Goal: Communication & Community: Share content

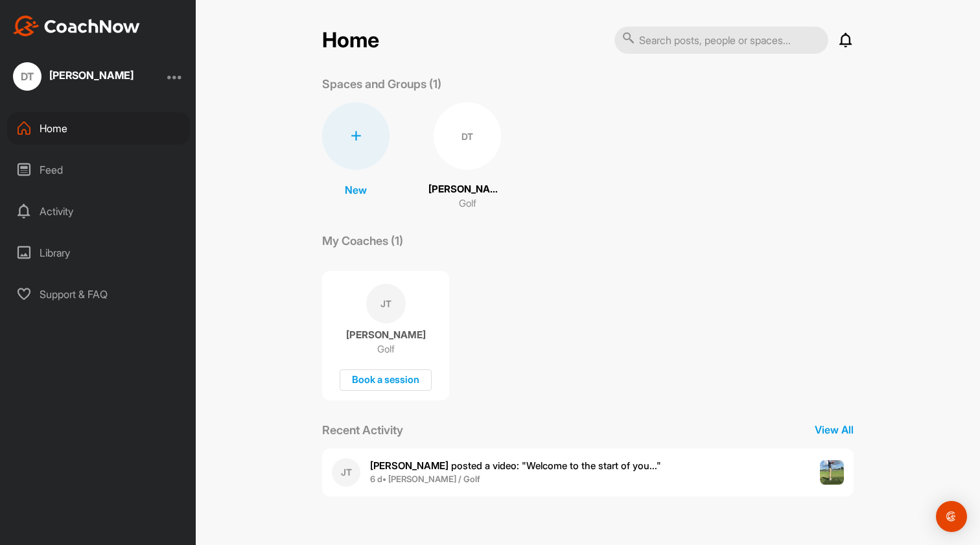
click at [646, 467] on div "JT John T. posted a video : " Welcome to the start of you... " 6 d • David T. /…" at bounding box center [588, 473] width 532 height 48
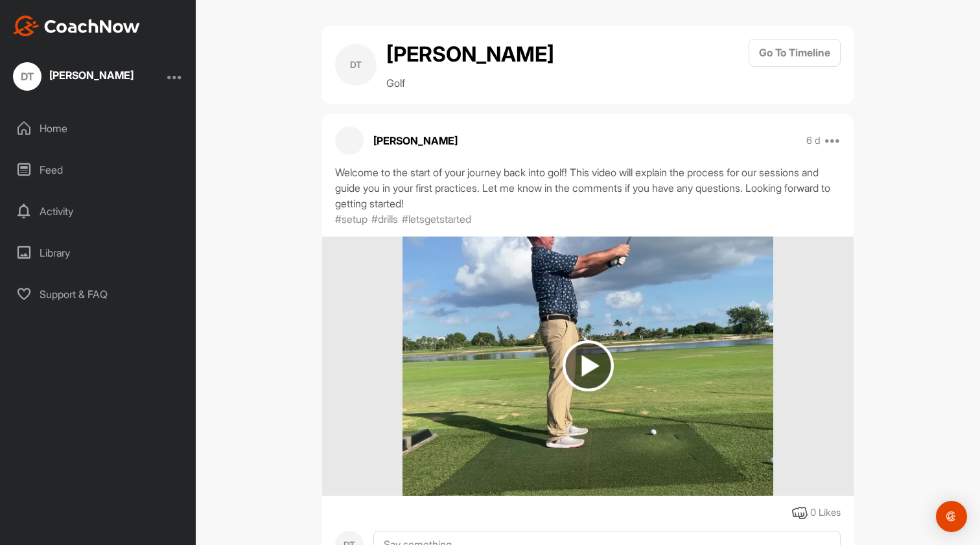
click at [176, 77] on div at bounding box center [175, 77] width 16 height 16
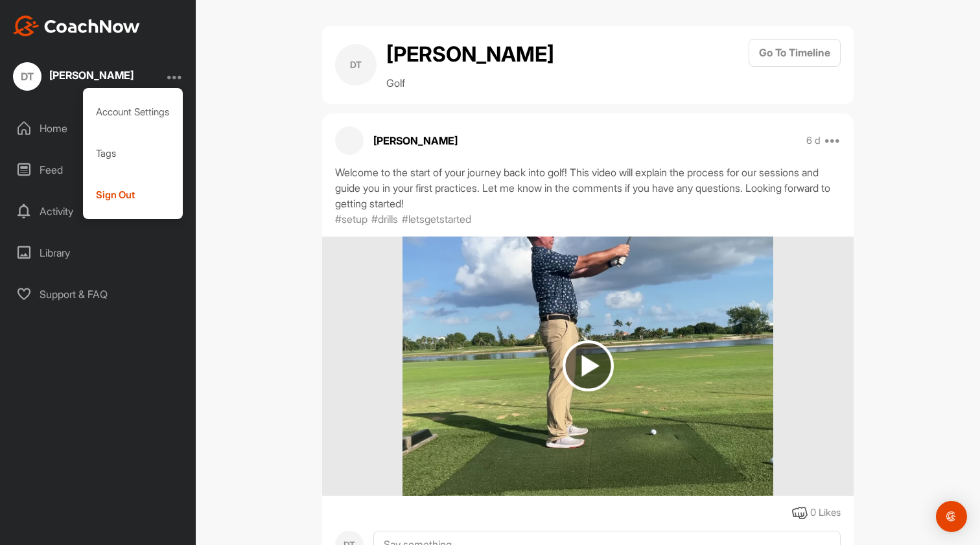
click at [176, 77] on div at bounding box center [175, 77] width 16 height 16
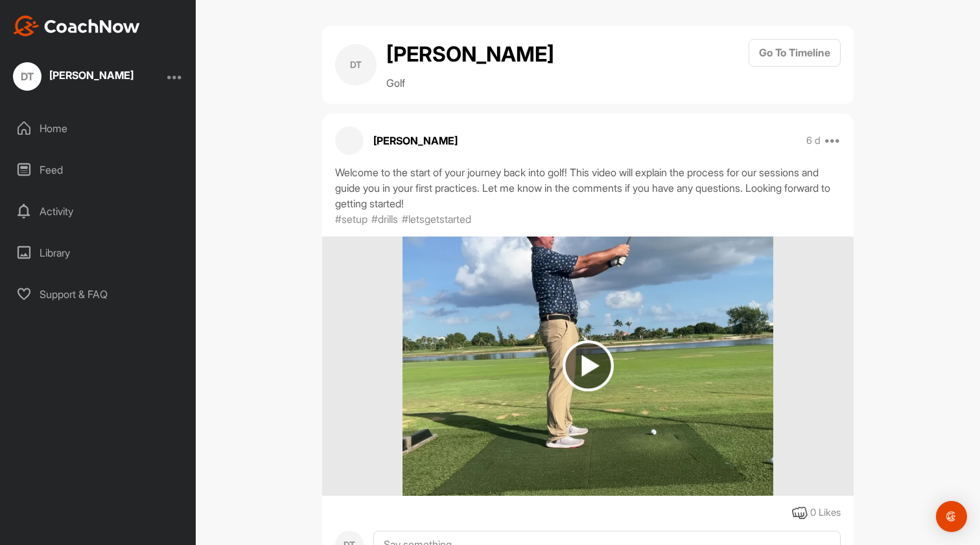
click at [52, 166] on div "Feed" at bounding box center [98, 170] width 183 height 32
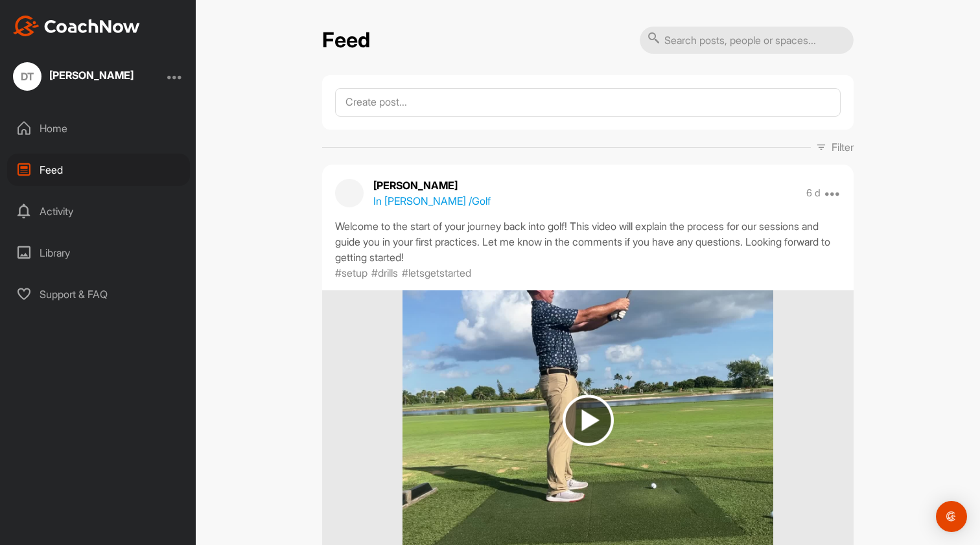
click at [56, 216] on div "Activity" at bounding box center [98, 211] width 183 height 32
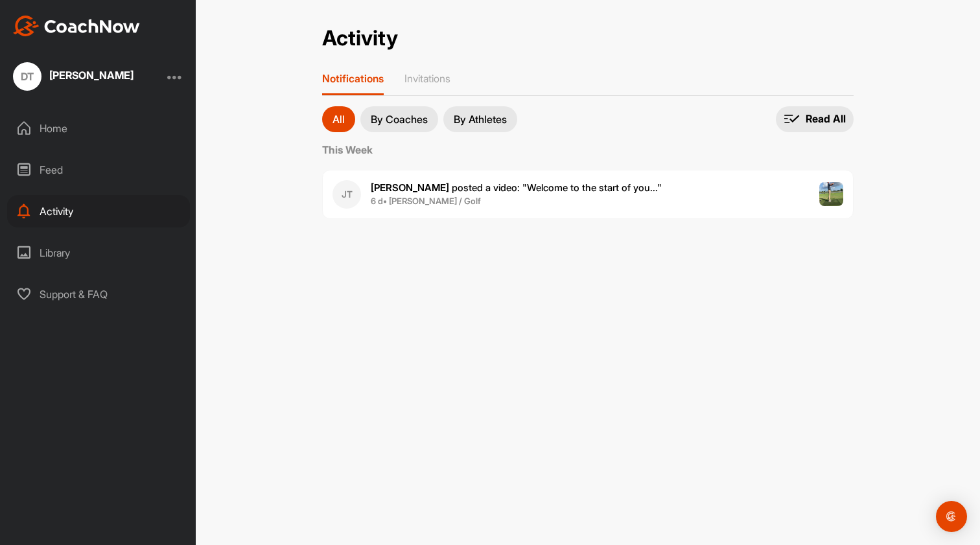
click at [408, 220] on div "This Week JT John T. posted a video : " Welcome to the start of you... " 6 d • …" at bounding box center [588, 185] width 532 height 87
click at [58, 251] on div "Library" at bounding box center [98, 253] width 183 height 32
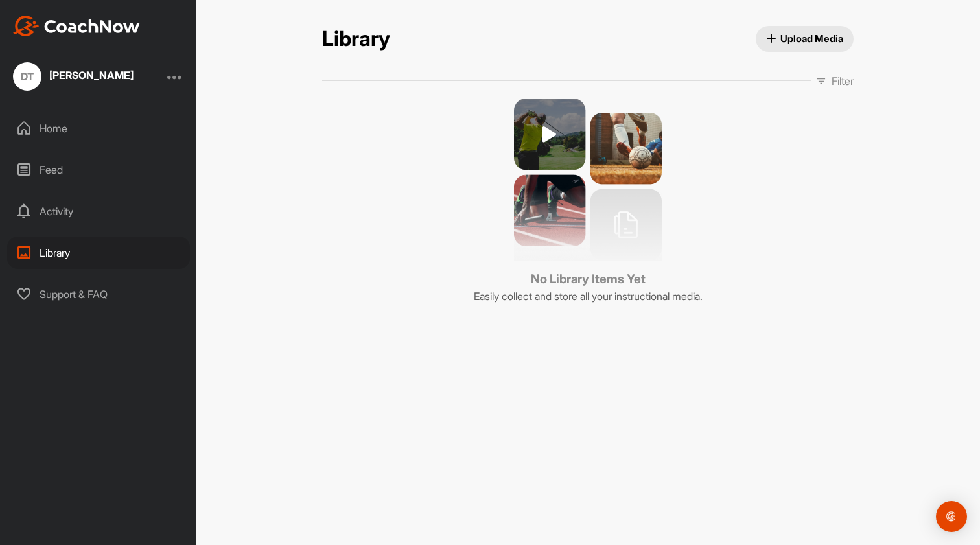
click at [53, 126] on div "Home" at bounding box center [98, 128] width 183 height 32
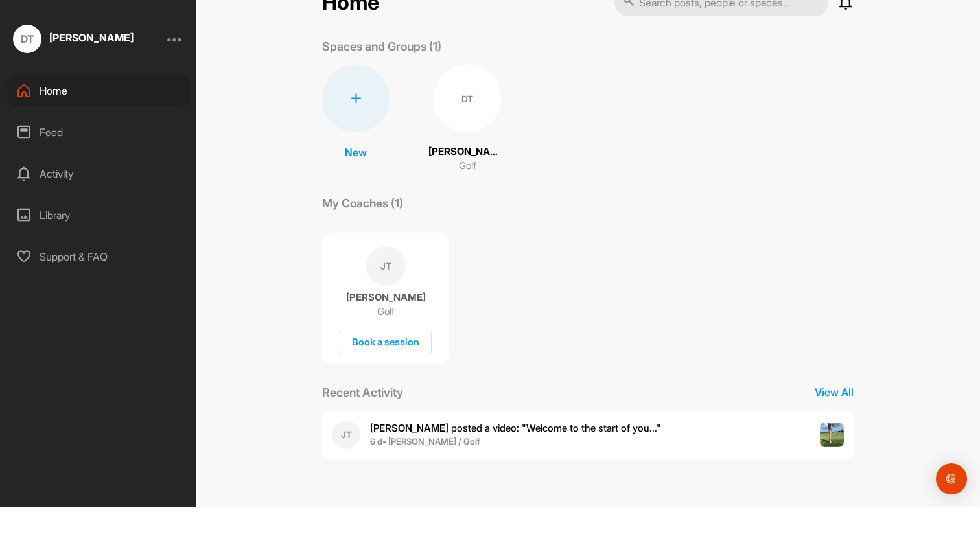
click at [59, 195] on div "Activity" at bounding box center [98, 211] width 183 height 32
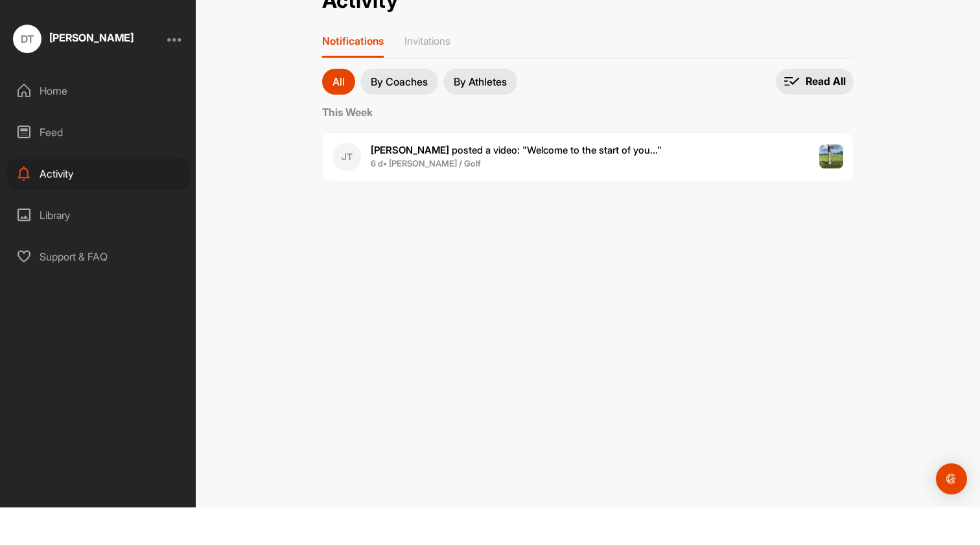
click at [492, 114] on p "By Athletes" at bounding box center [480, 119] width 53 height 10
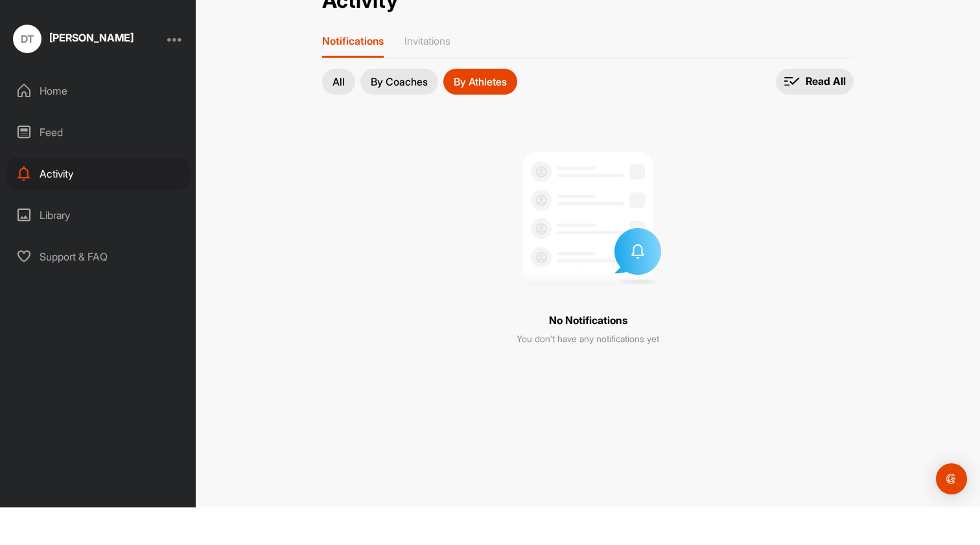
click at [422, 114] on p "By Coaches" at bounding box center [399, 119] width 57 height 10
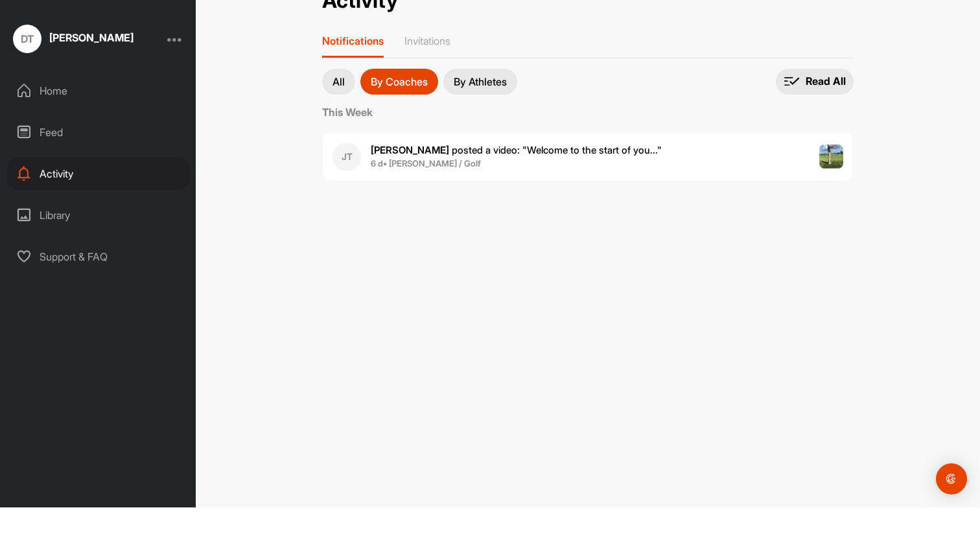
click at [338, 114] on p "All" at bounding box center [339, 119] width 12 height 10
click at [62, 237] on div "Library" at bounding box center [98, 253] width 183 height 32
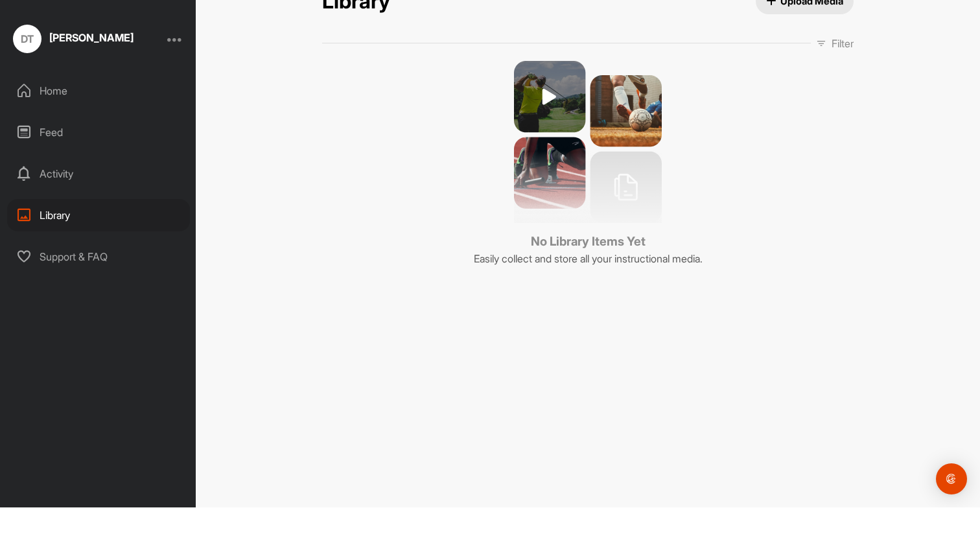
click at [769, 34] on icon "button" at bounding box center [771, 39] width 10 height 10
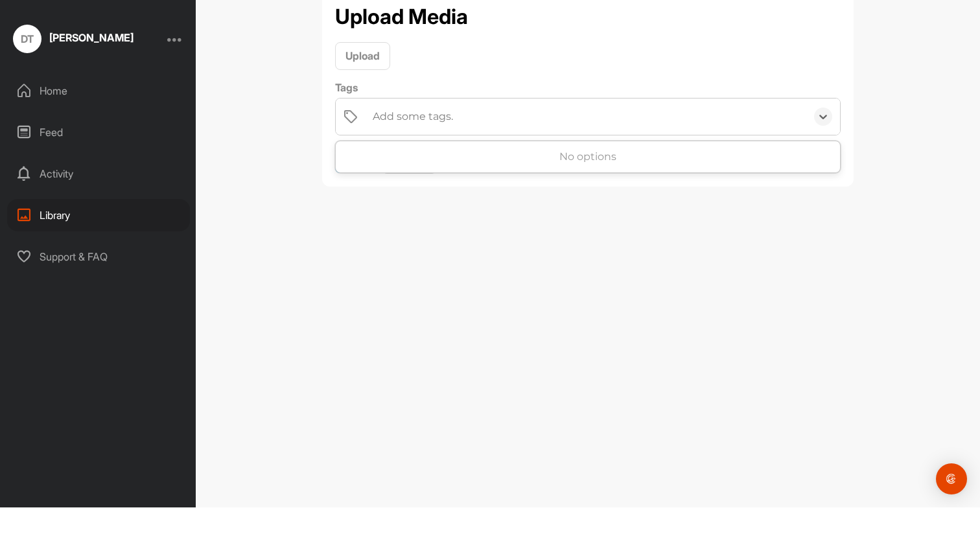
click at [399, 147] on div "Add some tags." at bounding box center [413, 155] width 80 height 16
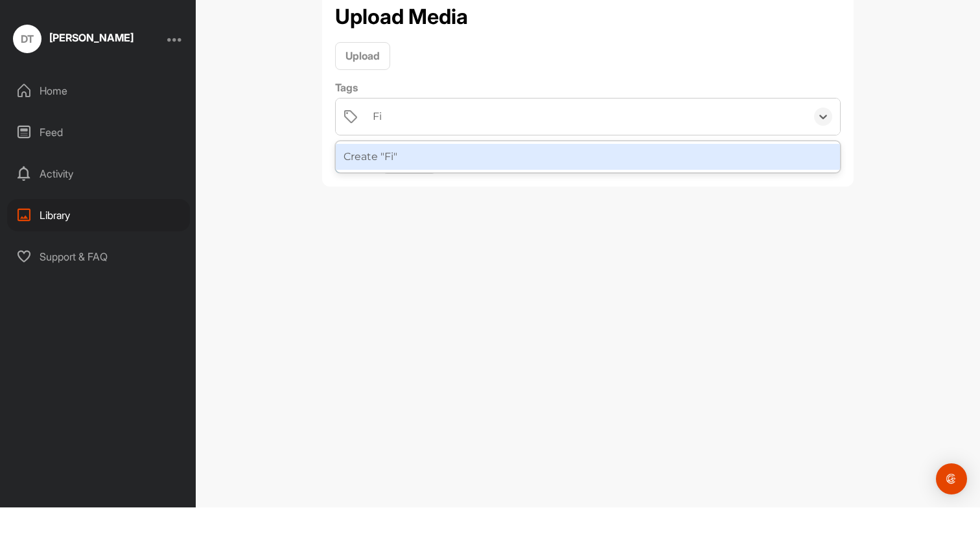
type input "F"
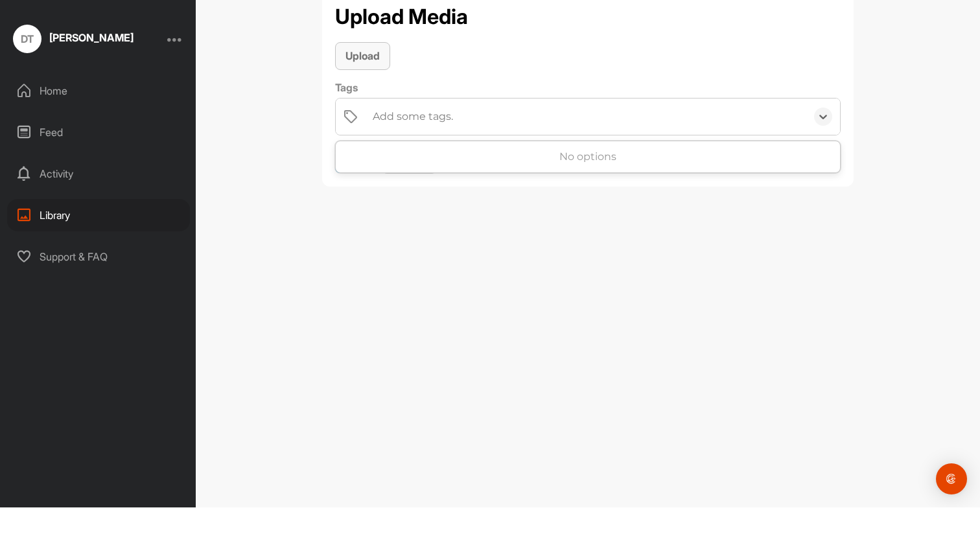
click at [366, 87] on span "Upload" at bounding box center [363, 93] width 34 height 13
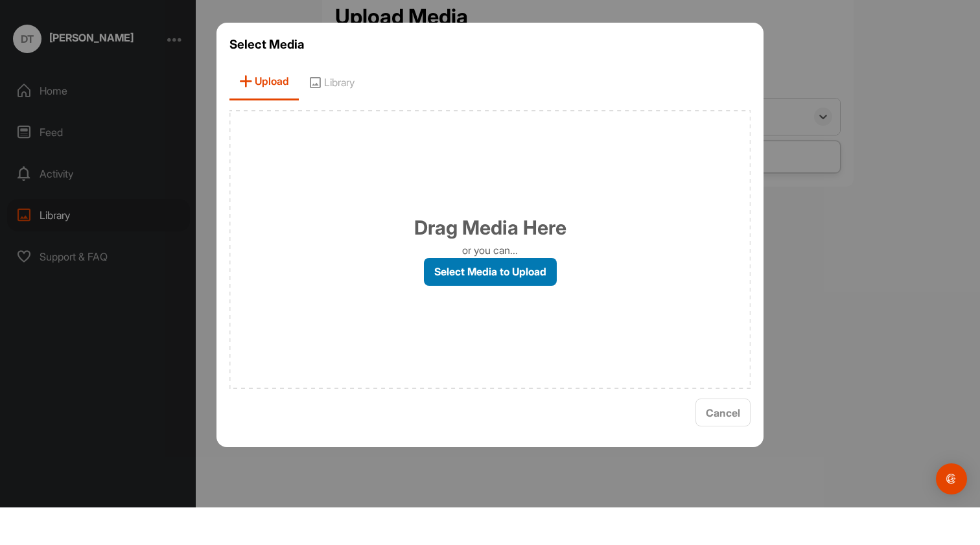
click at [488, 296] on label "Select Media to Upload" at bounding box center [490, 310] width 133 height 28
click at [0, 0] on input "Select Media to Upload" at bounding box center [0, 0] width 0 height 0
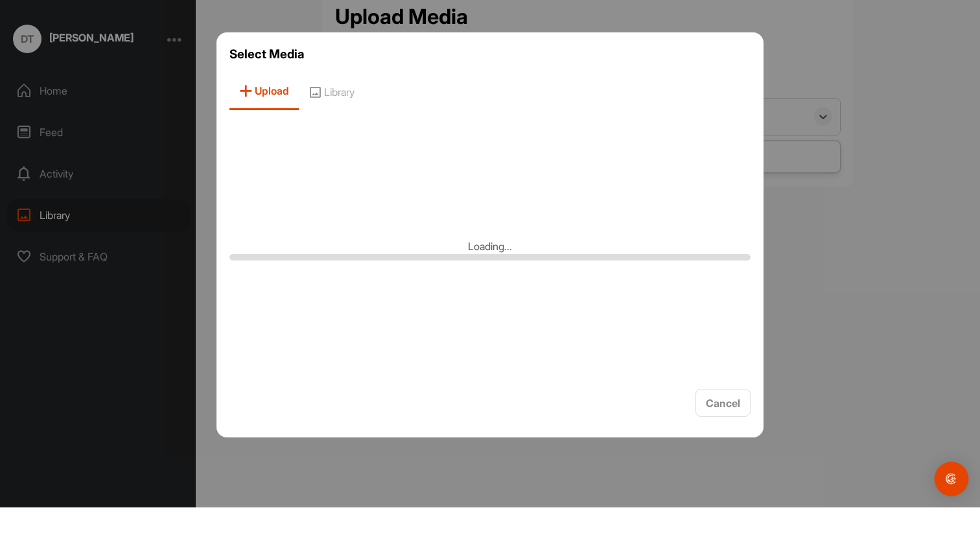
click at [952, 508] on img "Open Intercom Messenger" at bounding box center [951, 516] width 17 height 17
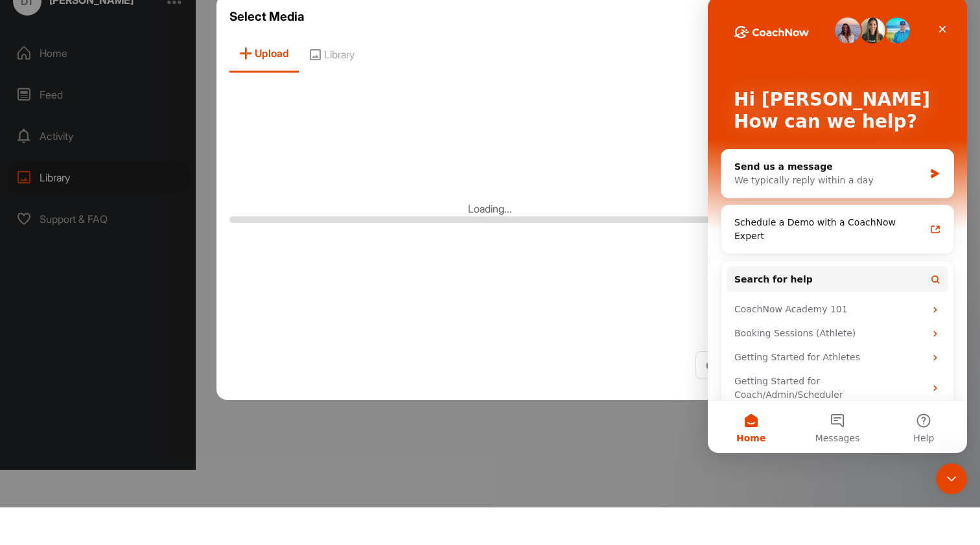
click at [894, 484] on div at bounding box center [490, 272] width 980 height 545
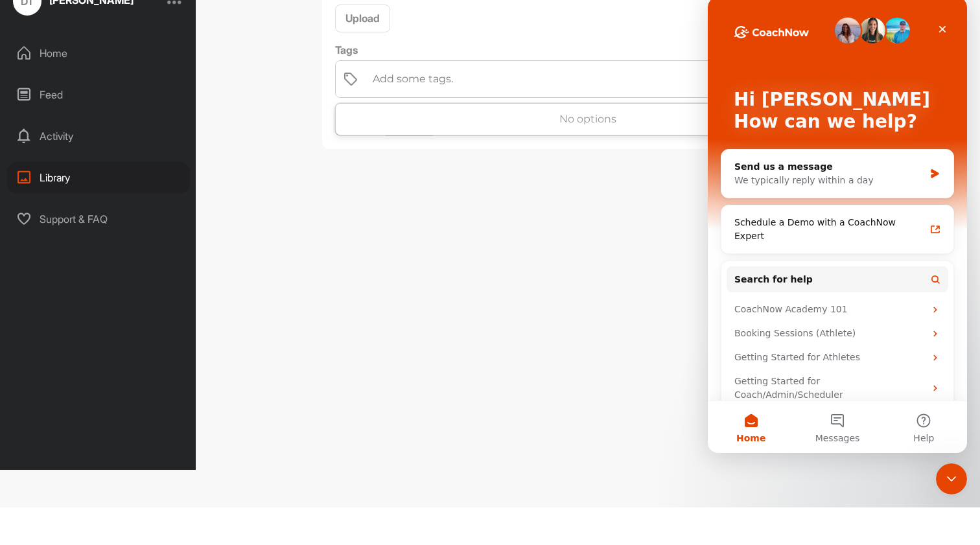
click at [875, 0] on html "DT David Taylor Home Feed Activity Library Support & FAQ + Create New Space New…" at bounding box center [490, 0] width 980 height 0
click at [502, 263] on div "Upload Media Upload Tags 0 results available. Use Up and Down to choose options…" at bounding box center [588, 234] width 785 height 545
click at [945, 25] on icon "Close" at bounding box center [943, 29] width 10 height 10
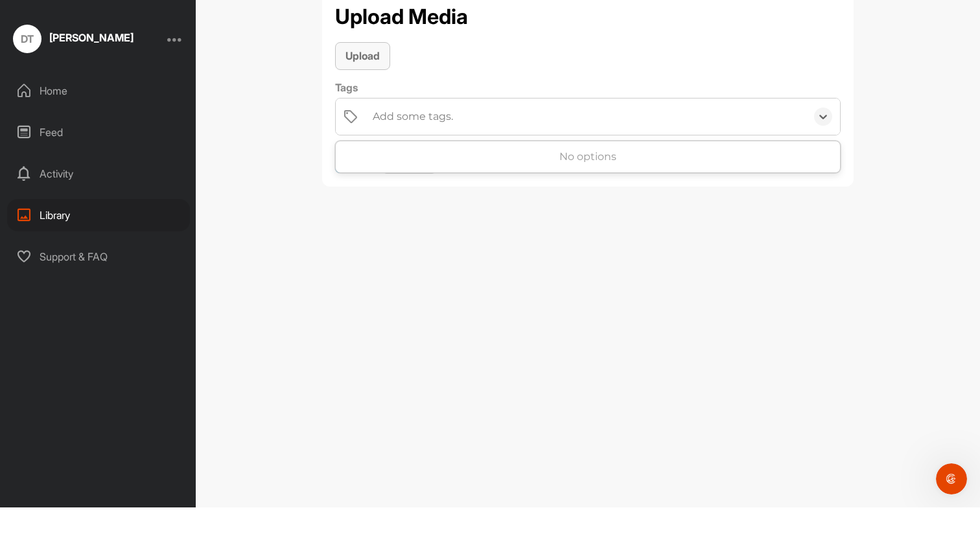
click at [360, 87] on span "Upload" at bounding box center [363, 93] width 34 height 13
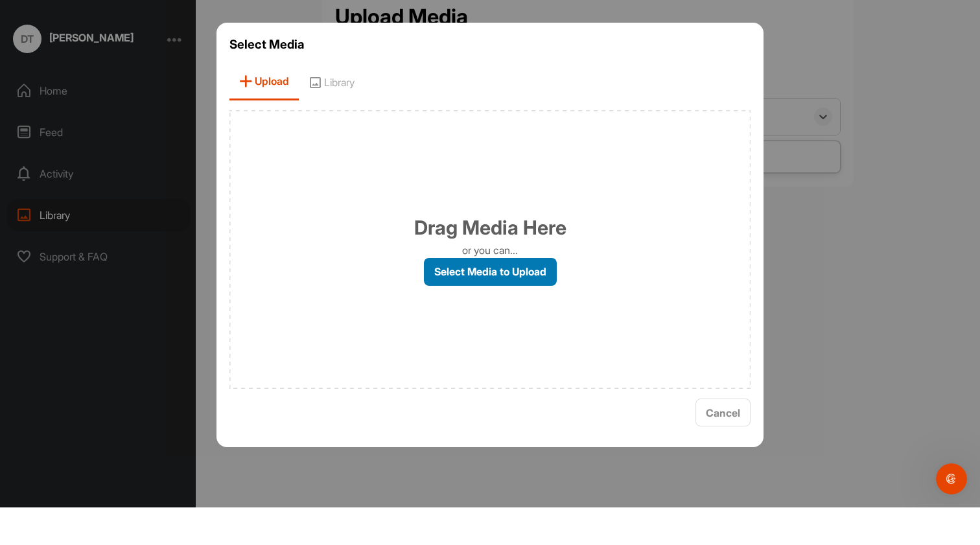
click at [475, 296] on label "Select Media to Upload" at bounding box center [490, 310] width 133 height 28
click at [0, 0] on input "Select Media to Upload" at bounding box center [0, 0] width 0 height 0
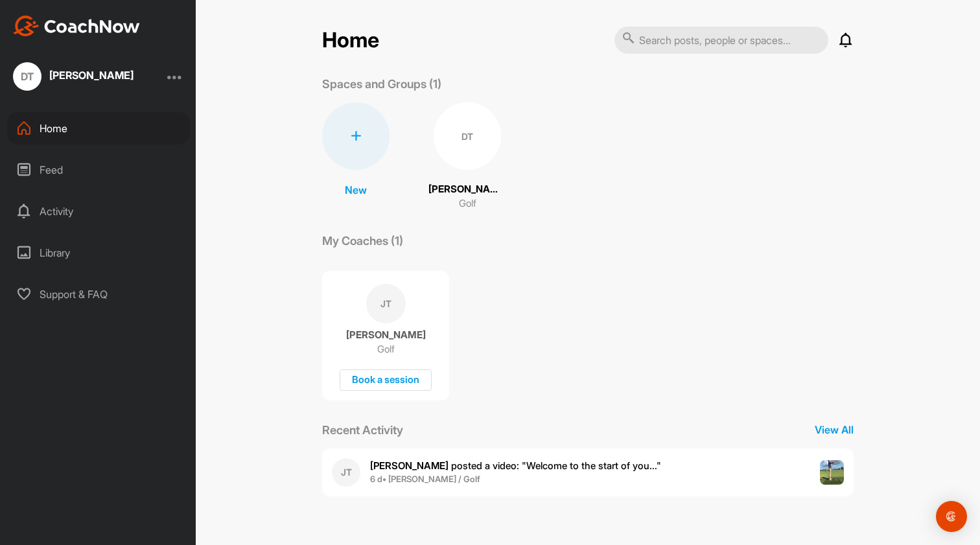
click at [48, 250] on div "Library" at bounding box center [98, 253] width 183 height 32
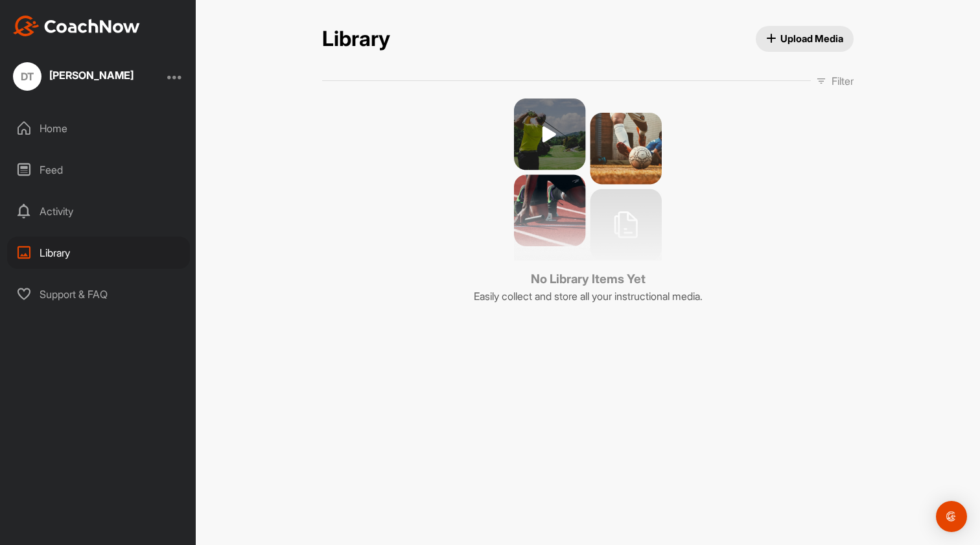
click at [810, 40] on span "Upload Media" at bounding box center [805, 39] width 78 height 14
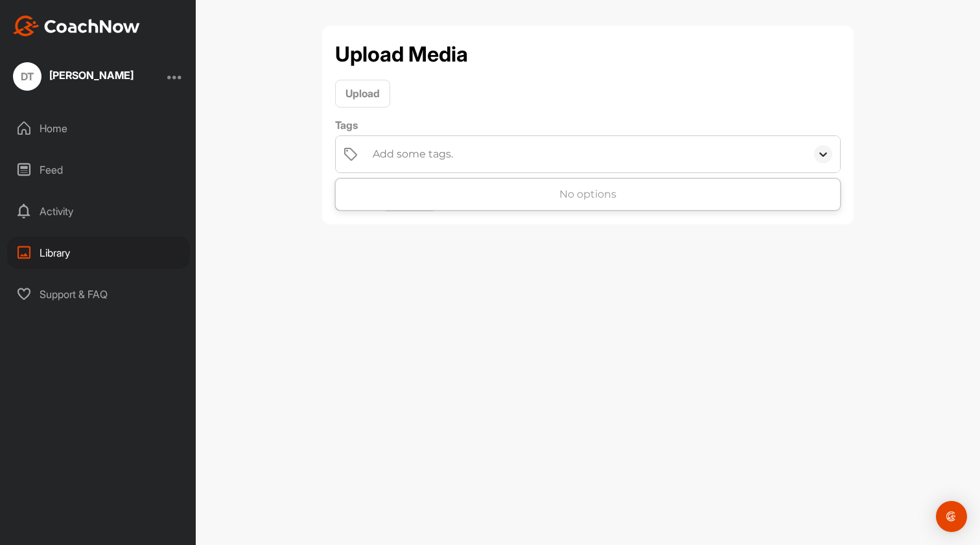
click at [824, 156] on icon at bounding box center [824, 154] width 8 height 5
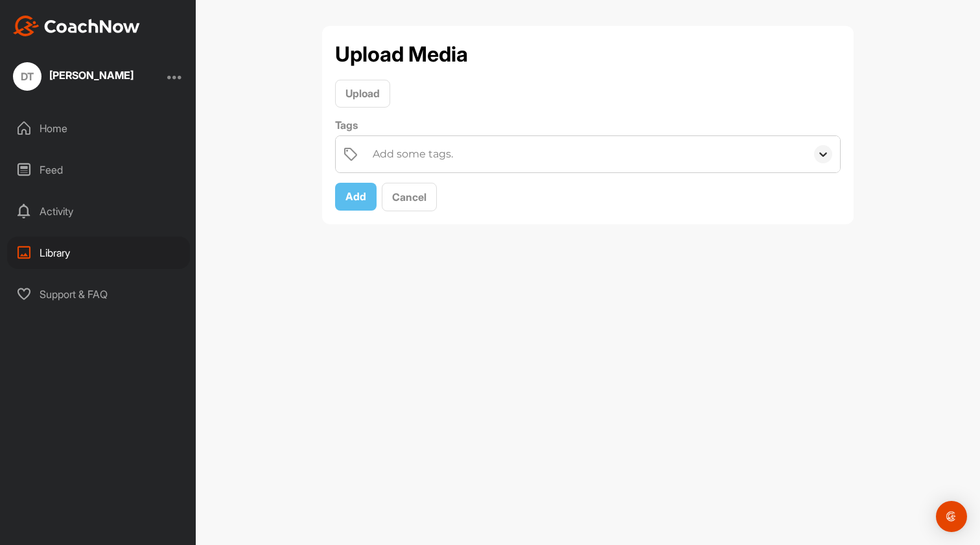
click at [824, 156] on icon at bounding box center [824, 154] width 8 height 5
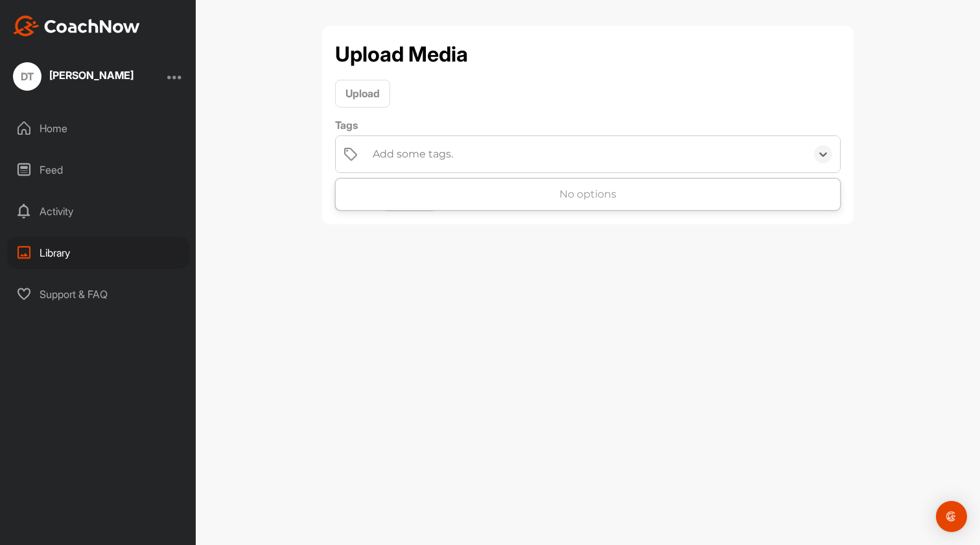
click at [685, 156] on div "Add some tags." at bounding box center [586, 154] width 440 height 36
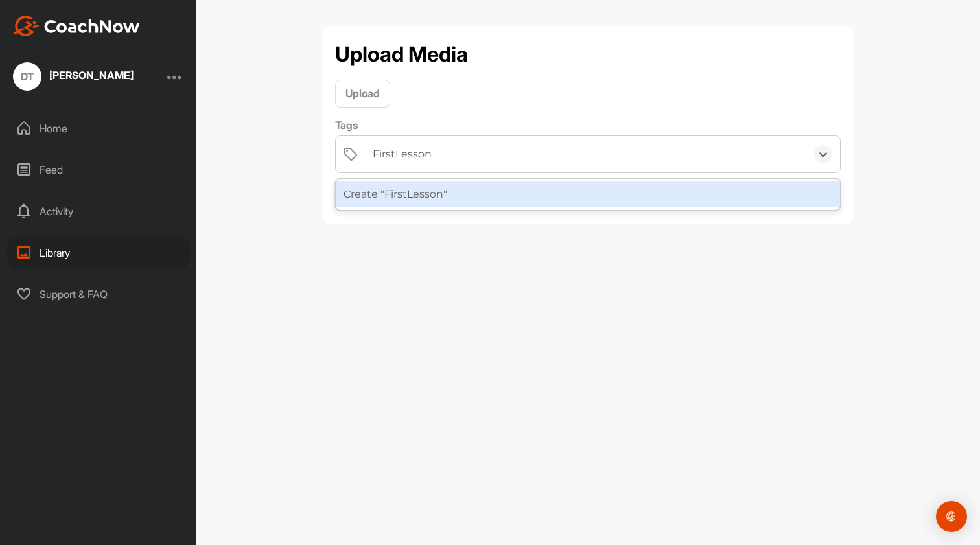
type input "FirstLesson"
click at [507, 256] on div "Upload Media Upload Tags option Create "FirstLesson" focused, 1 of 1. 1 result …" at bounding box center [588, 272] width 785 height 545
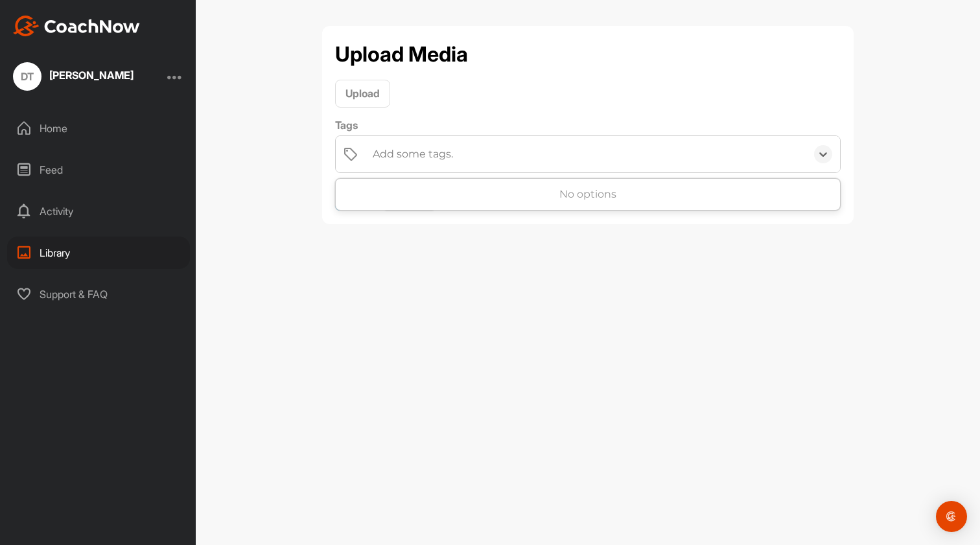
click at [451, 154] on div "Add some tags." at bounding box center [413, 155] width 80 height 16
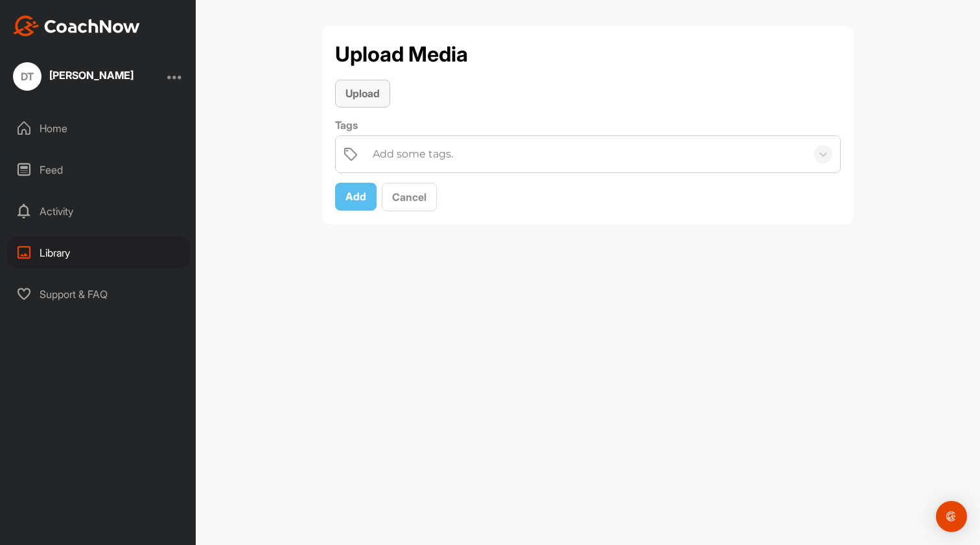
click at [364, 93] on span "Upload" at bounding box center [363, 93] width 34 height 13
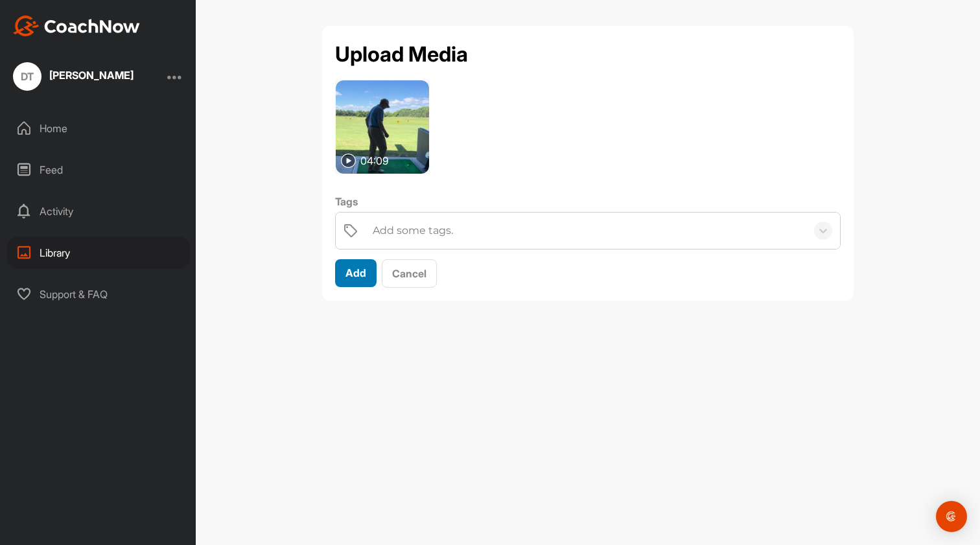
click at [357, 270] on span "Add" at bounding box center [356, 272] width 21 height 13
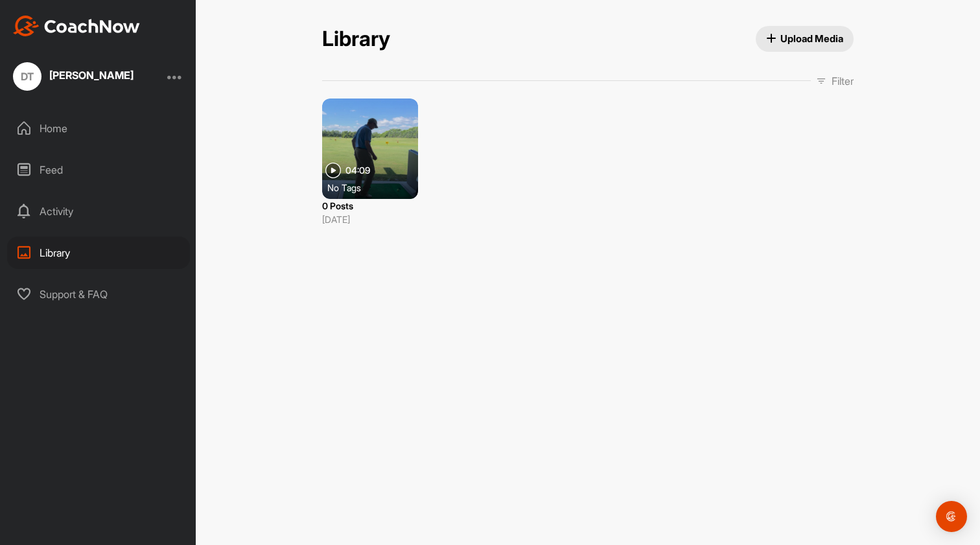
click at [60, 126] on div "Home" at bounding box center [98, 128] width 183 height 32
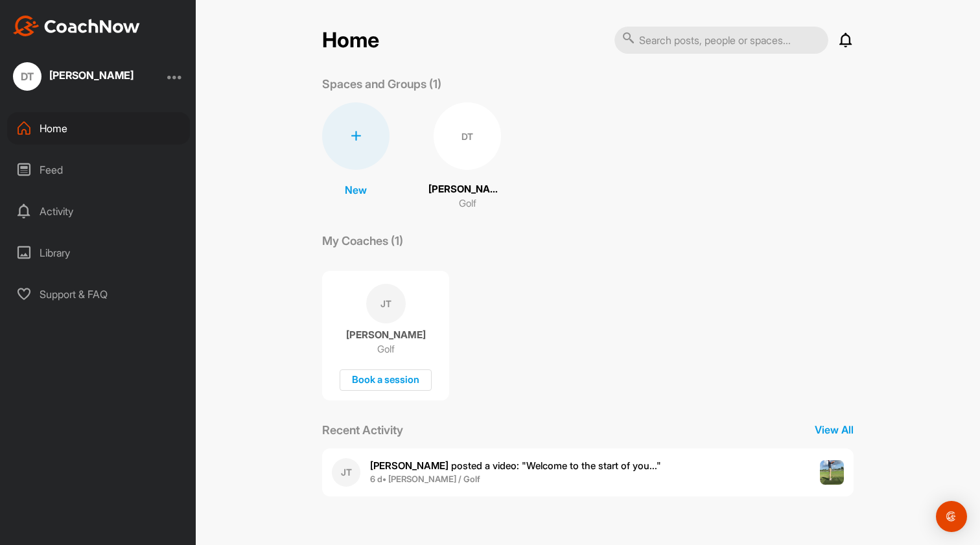
click at [468, 190] on p "[PERSON_NAME]" at bounding box center [468, 189] width 78 height 15
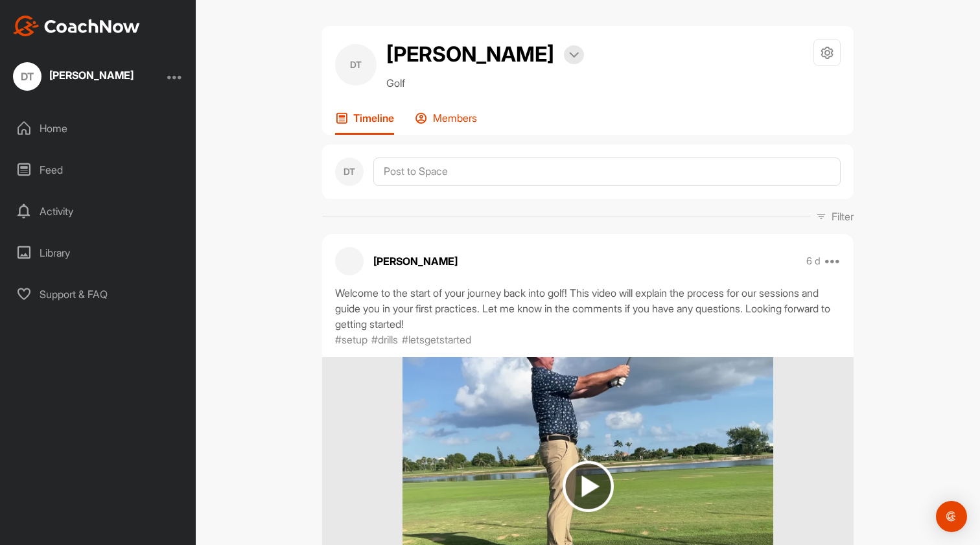
click at [449, 116] on p "Members" at bounding box center [455, 118] width 44 height 13
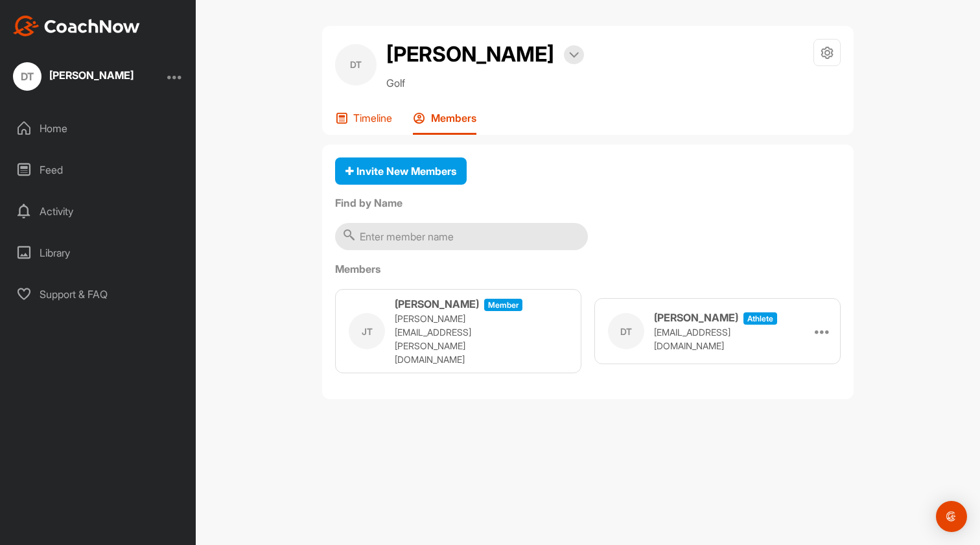
click at [372, 116] on p "Timeline" at bounding box center [372, 118] width 39 height 13
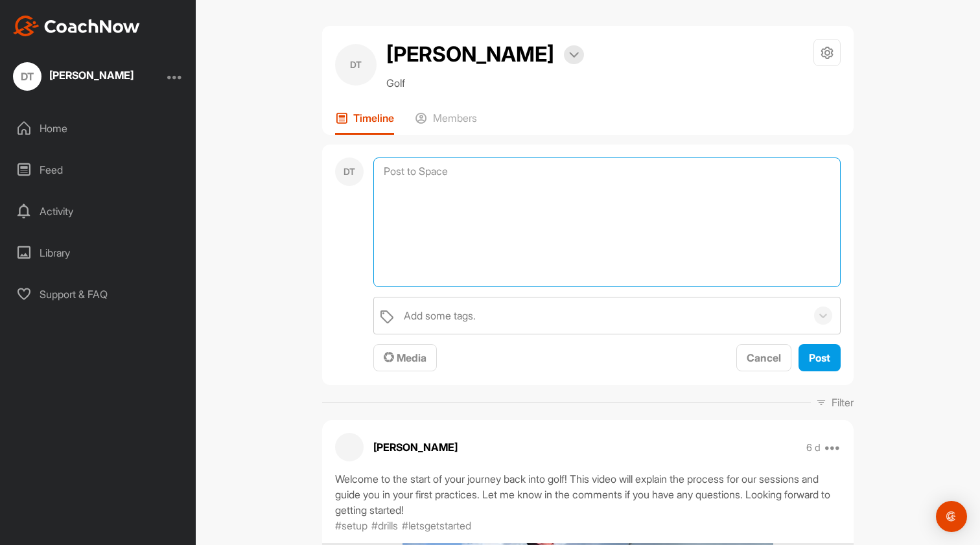
click at [414, 172] on textarea at bounding box center [606, 223] width 467 height 130
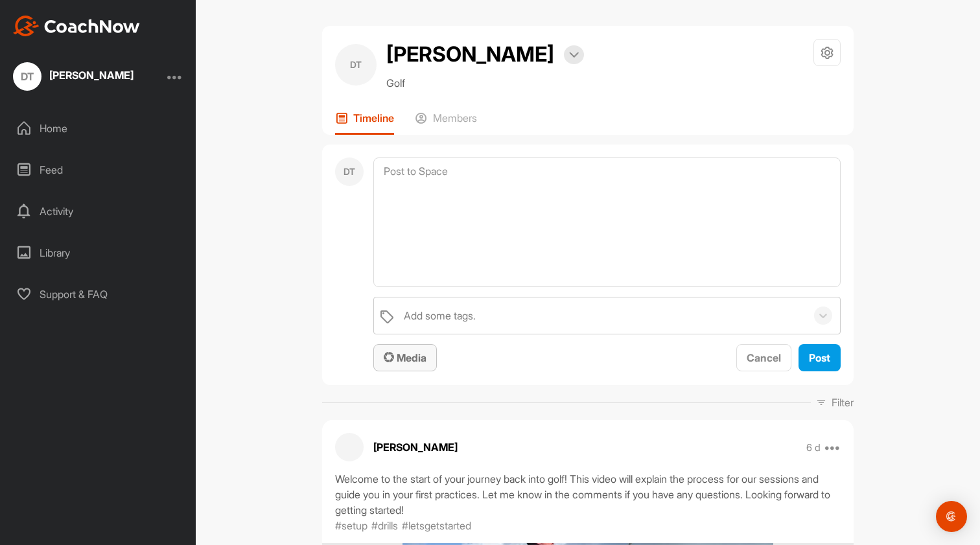
click at [405, 358] on span "Media" at bounding box center [405, 357] width 43 height 13
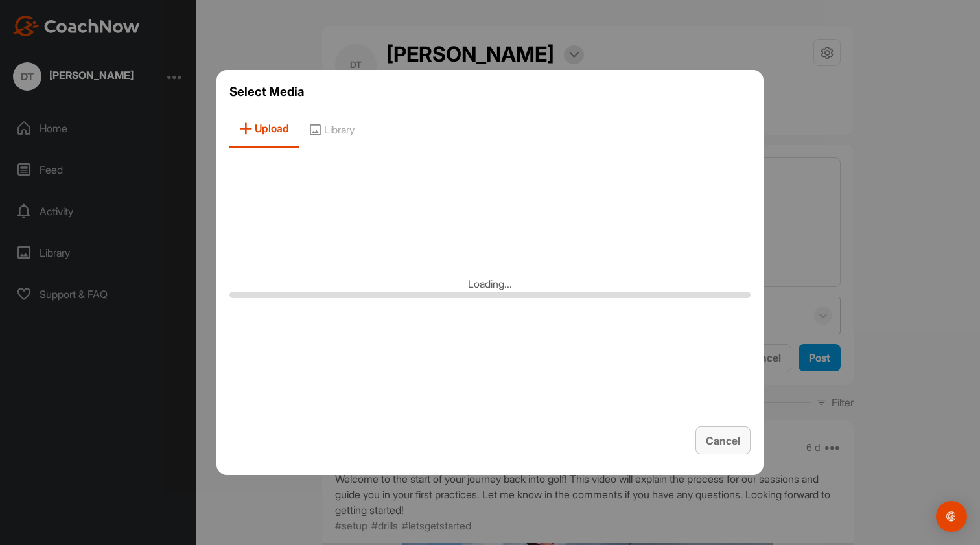
click at [718, 432] on button "Cancel" at bounding box center [723, 441] width 55 height 28
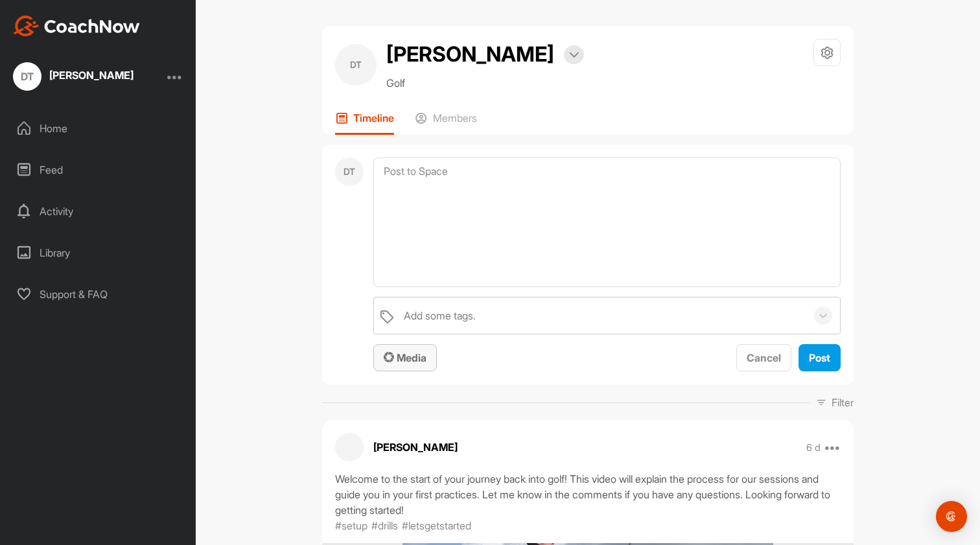
click at [406, 357] on span "Media" at bounding box center [405, 357] width 43 height 13
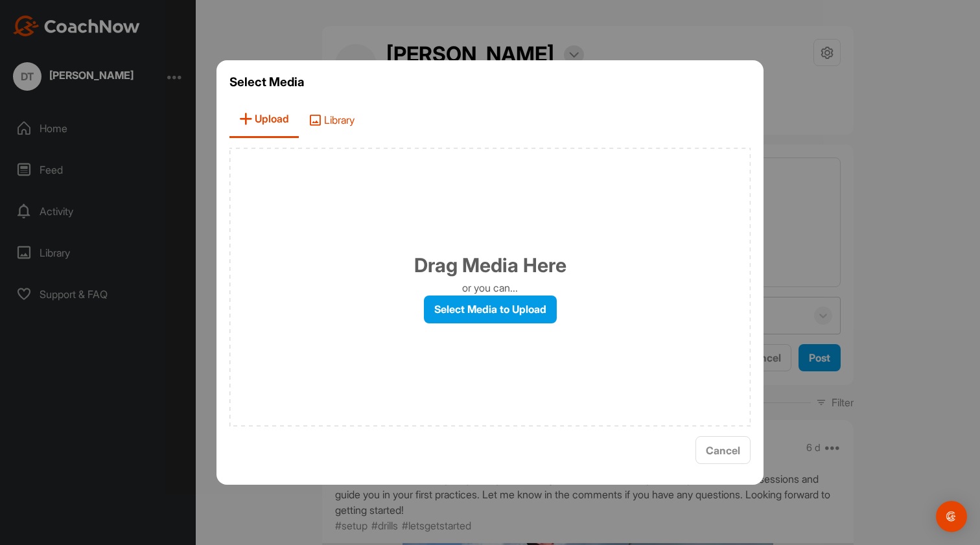
click at [323, 121] on span "Library" at bounding box center [331, 119] width 65 height 37
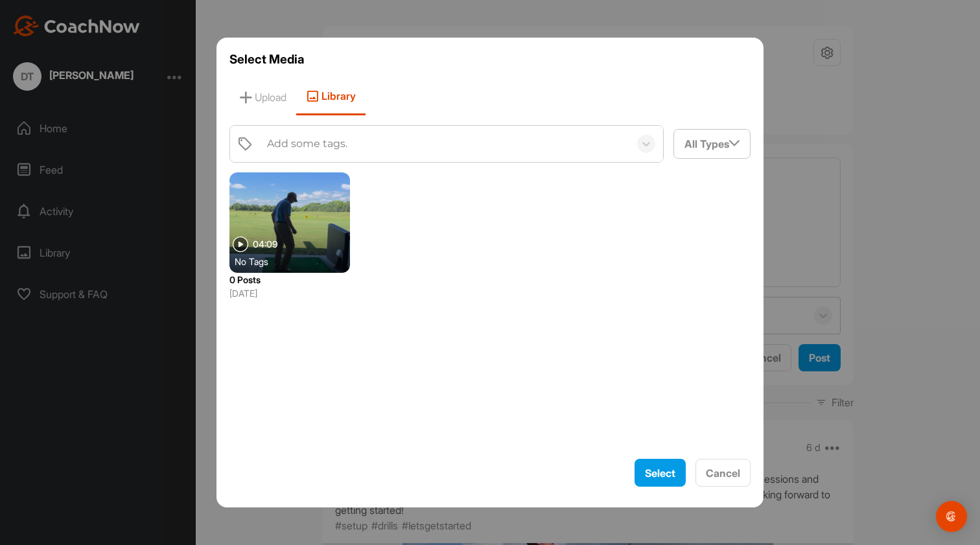
click at [292, 231] on div at bounding box center [290, 222] width 121 height 100
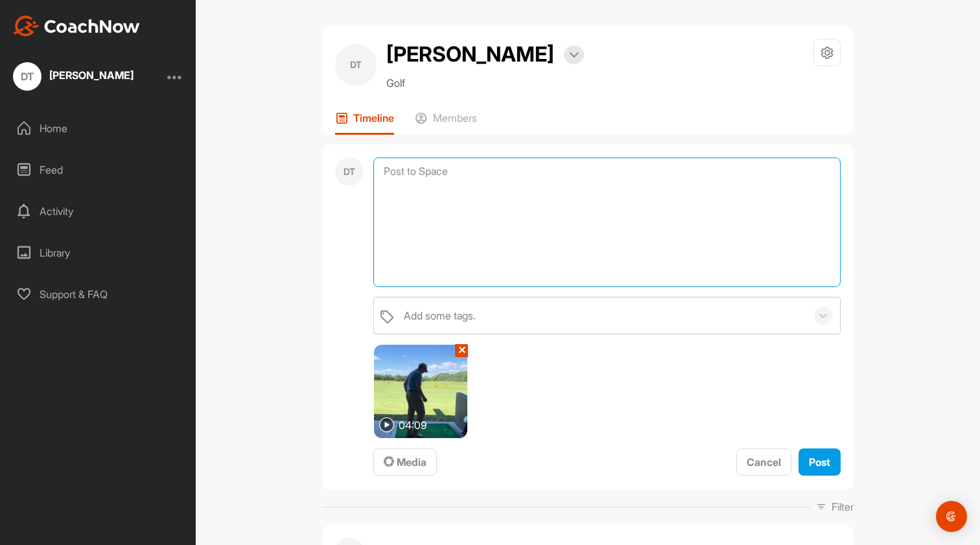
click at [528, 217] on textarea at bounding box center [606, 223] width 467 height 130
type textarea "H"
click at [521, 171] on textarea "Here's my first assignment. (Hope my fitness assessment doesn't turn out" at bounding box center [606, 223] width 467 height 130
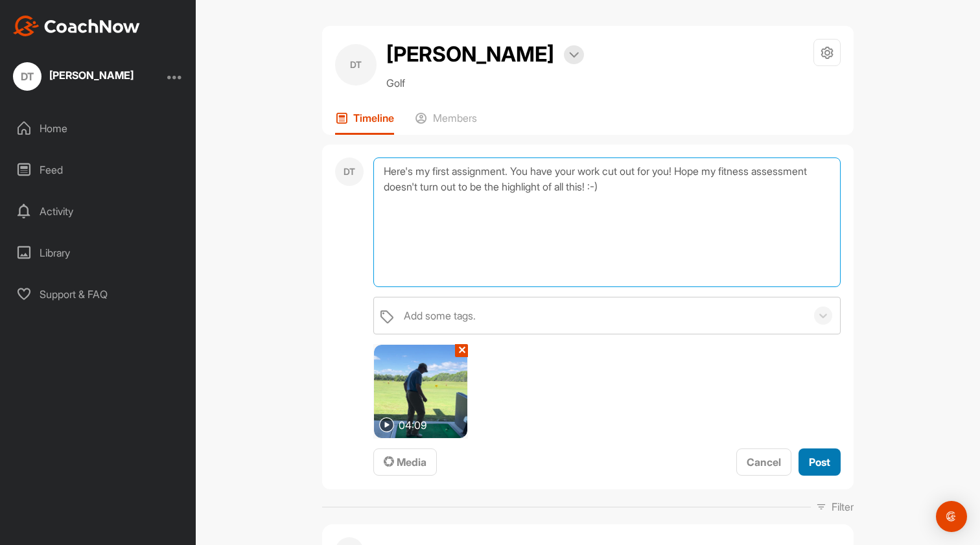
type textarea "Here's my first assignment. You have your work cut out for you! Hope my fitness…"
click at [817, 464] on span "Post" at bounding box center [819, 462] width 21 height 13
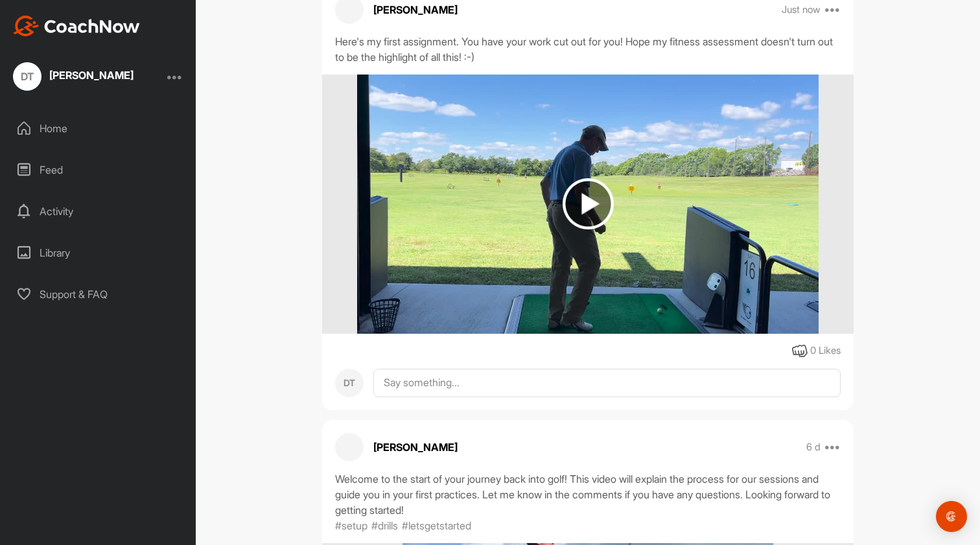
scroll to position [263, 0]
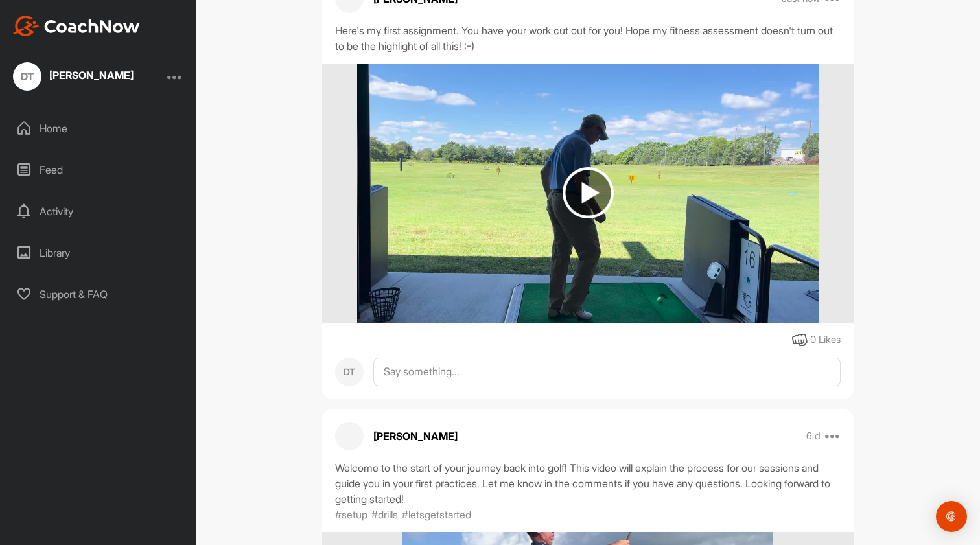
click at [593, 189] on img at bounding box center [588, 192] width 51 height 51
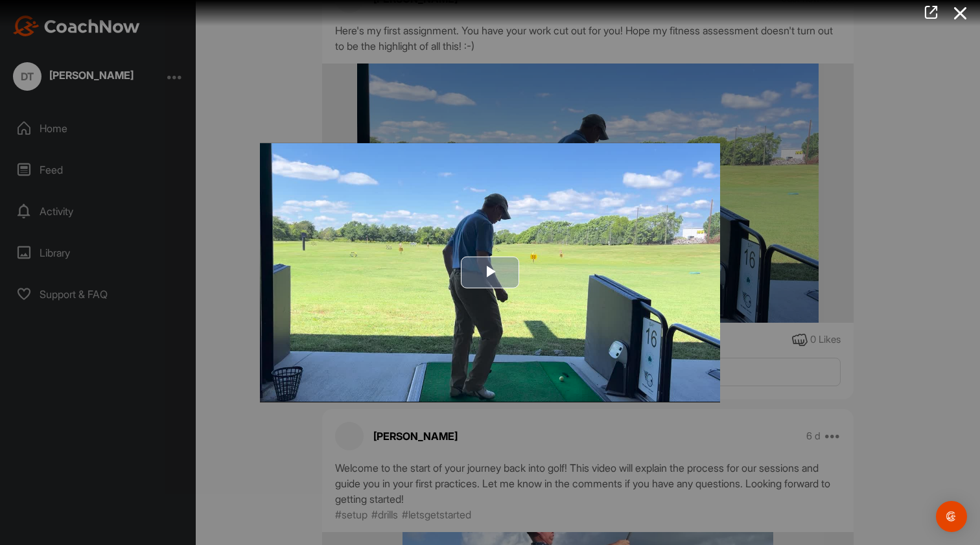
click at [490, 272] on span "Video Player" at bounding box center [490, 272] width 0 height 0
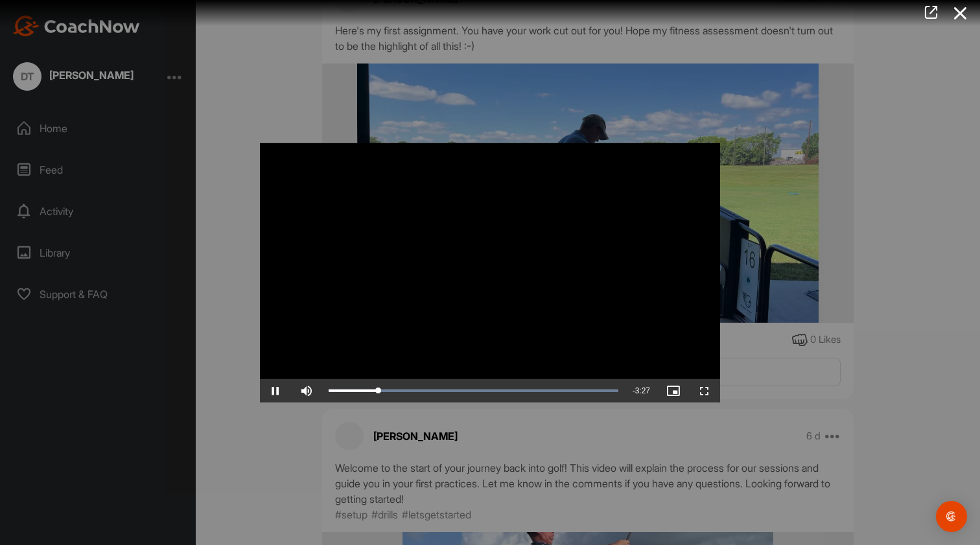
click at [301, 458] on div at bounding box center [490, 272] width 980 height 545
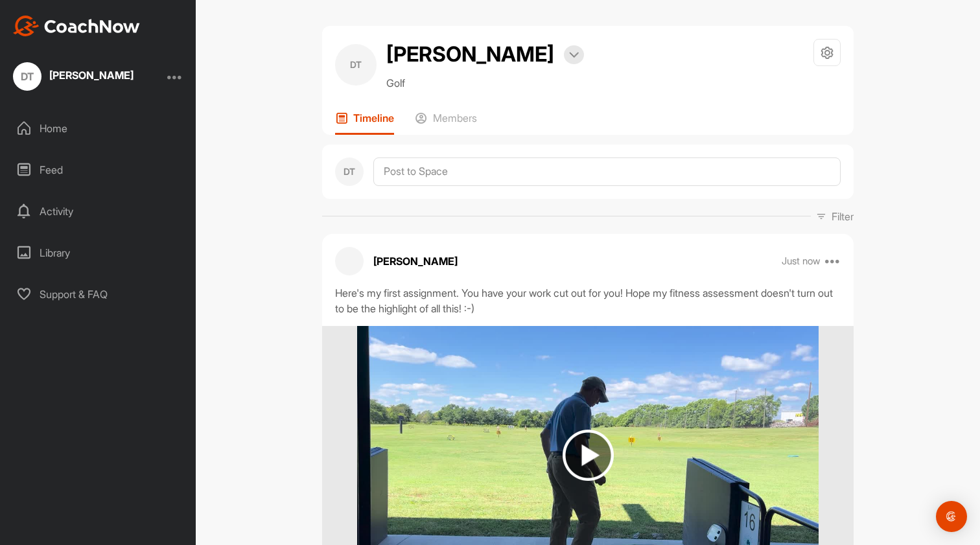
scroll to position [0, 0]
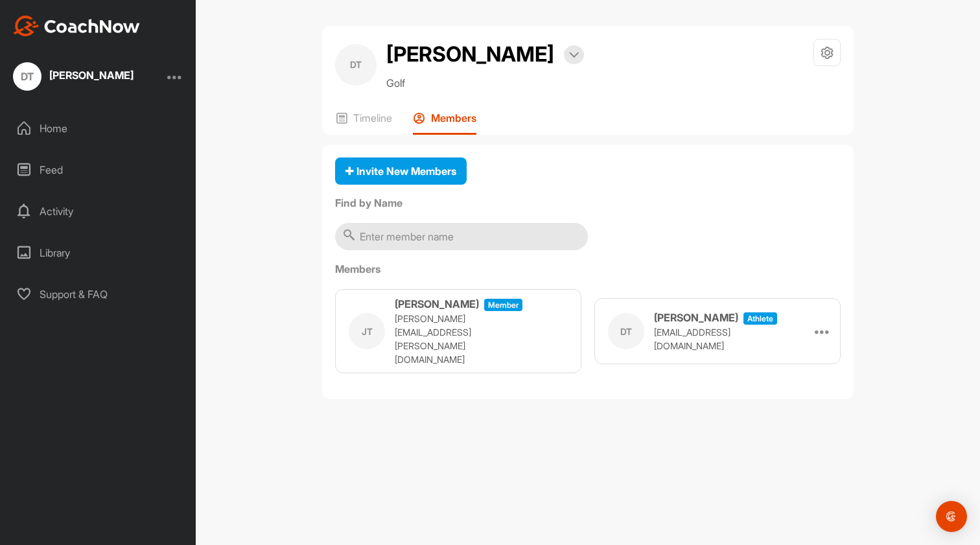
click at [65, 121] on div "Home" at bounding box center [98, 128] width 183 height 32
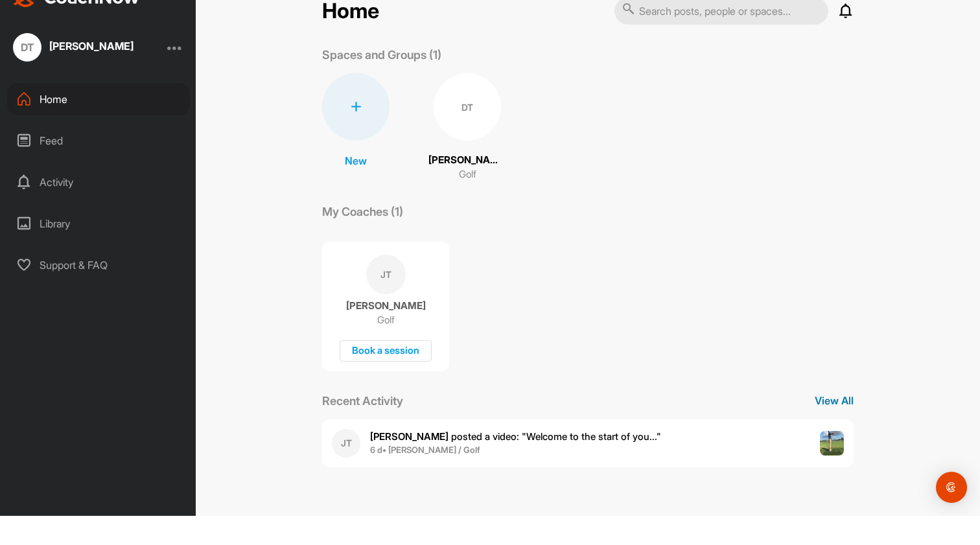
click at [827, 422] on p "View All" at bounding box center [834, 430] width 39 height 16
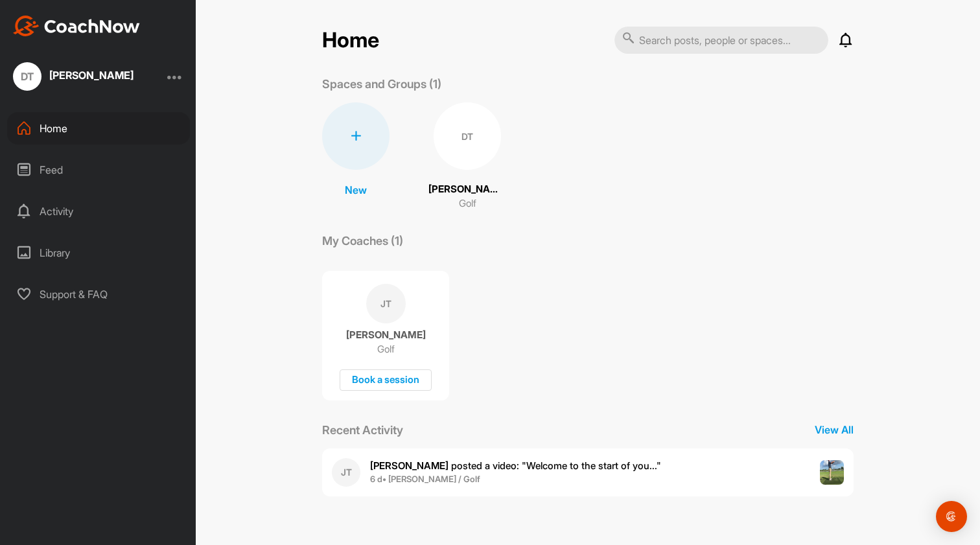
click at [53, 167] on div "Feed" at bounding box center [98, 170] width 183 height 32
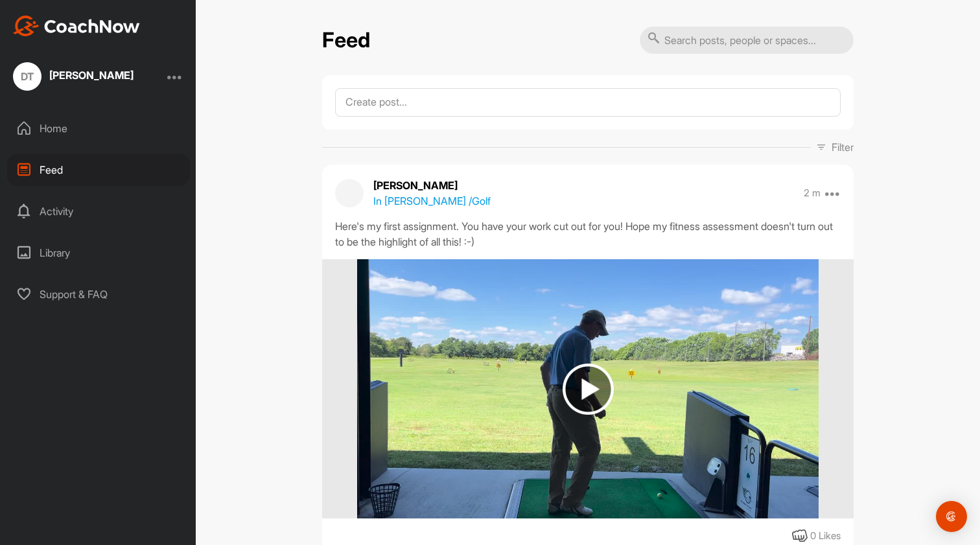
click at [64, 250] on div "Library" at bounding box center [98, 253] width 183 height 32
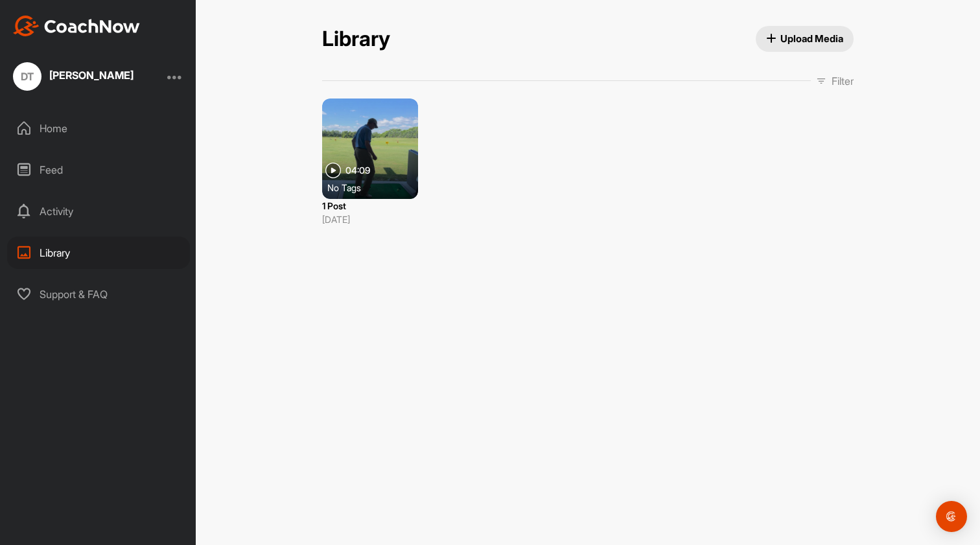
click at [60, 132] on div "Home" at bounding box center [98, 128] width 183 height 32
